Goal: Find specific page/section: Find specific page/section

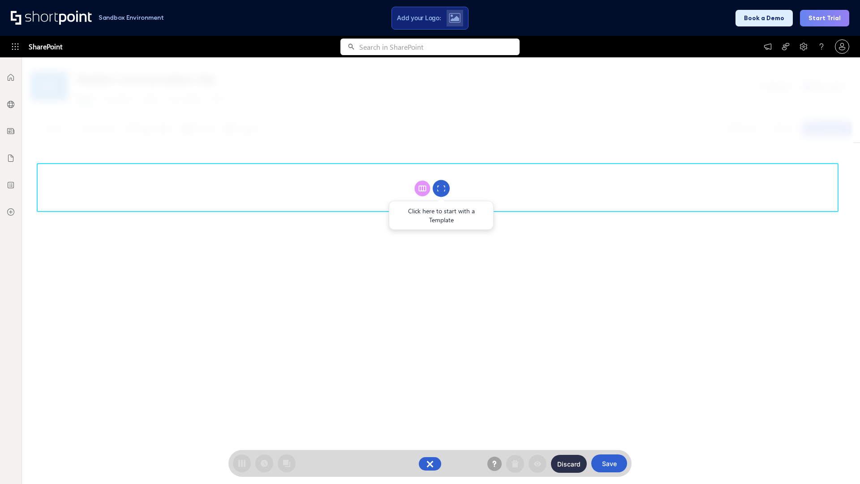
click at [441, 188] on circle at bounding box center [441, 188] width 17 height 17
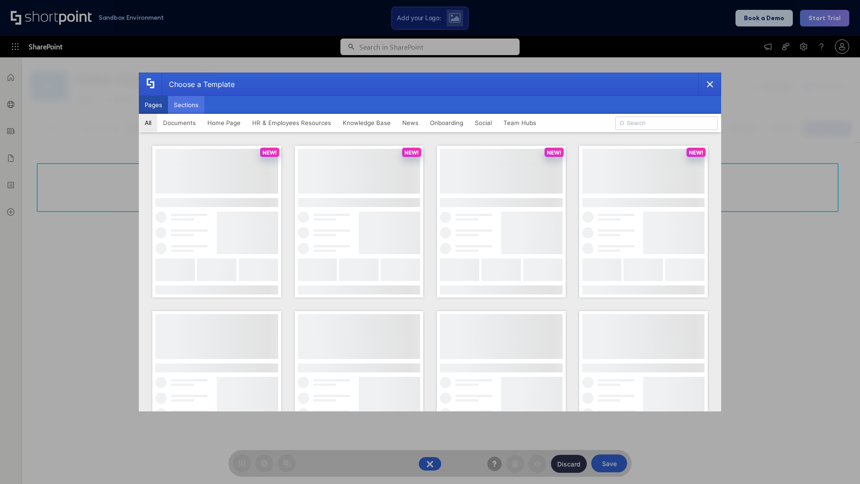
click at [186, 105] on button "Sections" at bounding box center [186, 105] width 36 height 18
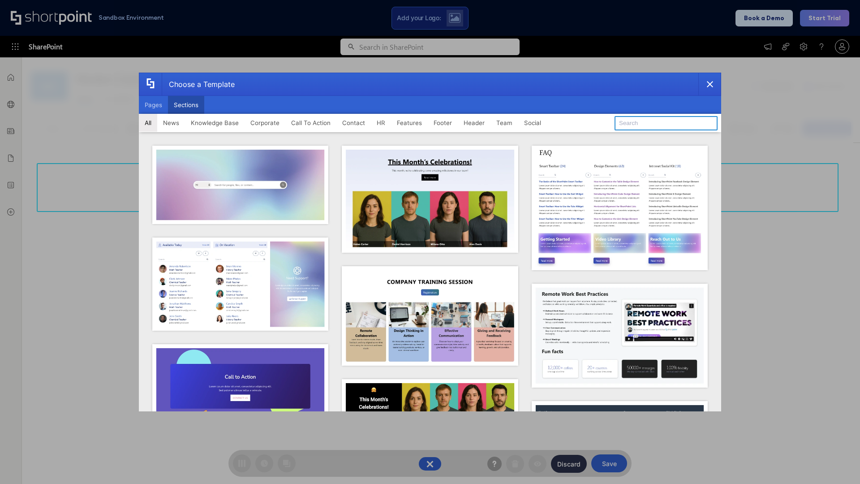
type input "Footer 1"
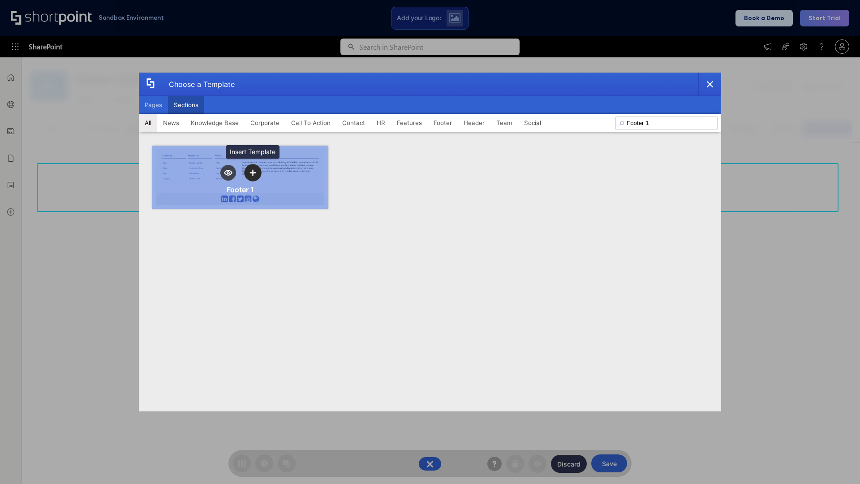
click at [253, 172] on icon "template selector" at bounding box center [252, 173] width 6 height 6
